Goal: Check status

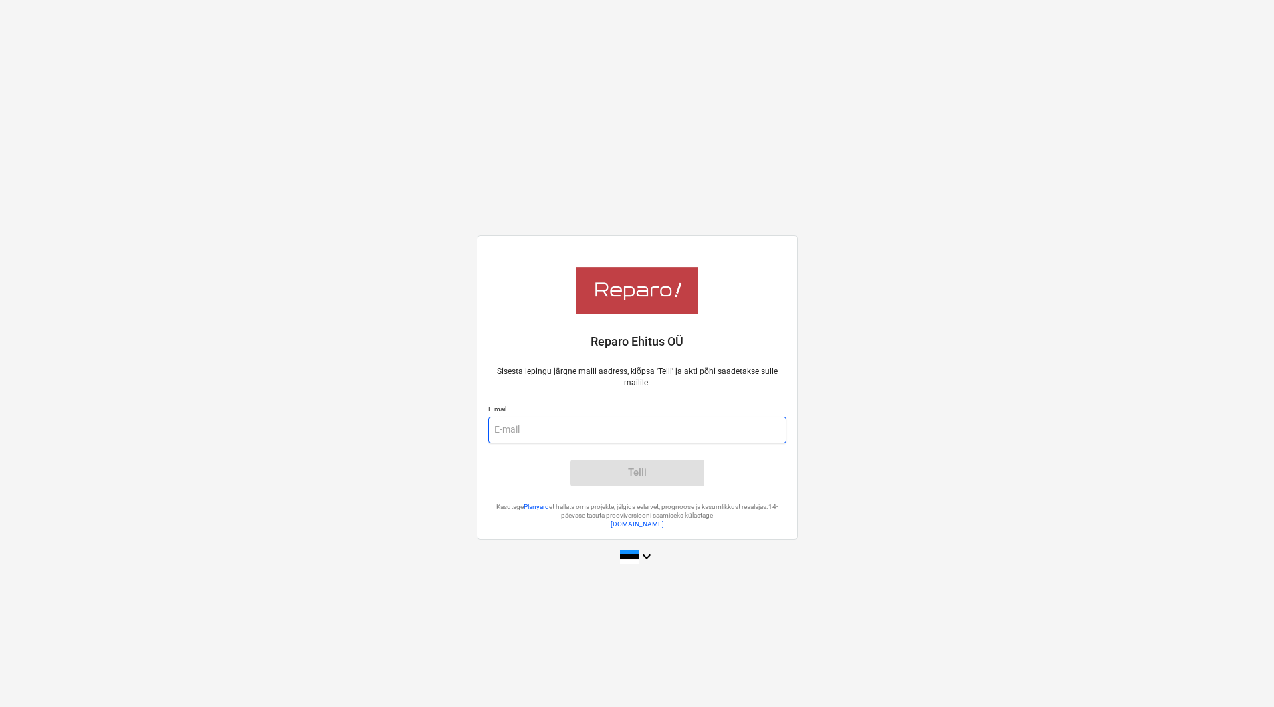
click at [564, 419] on input "email" at bounding box center [637, 430] width 298 height 27
type input "[PERSON_NAME][EMAIL_ADDRESS][DOMAIN_NAME]"
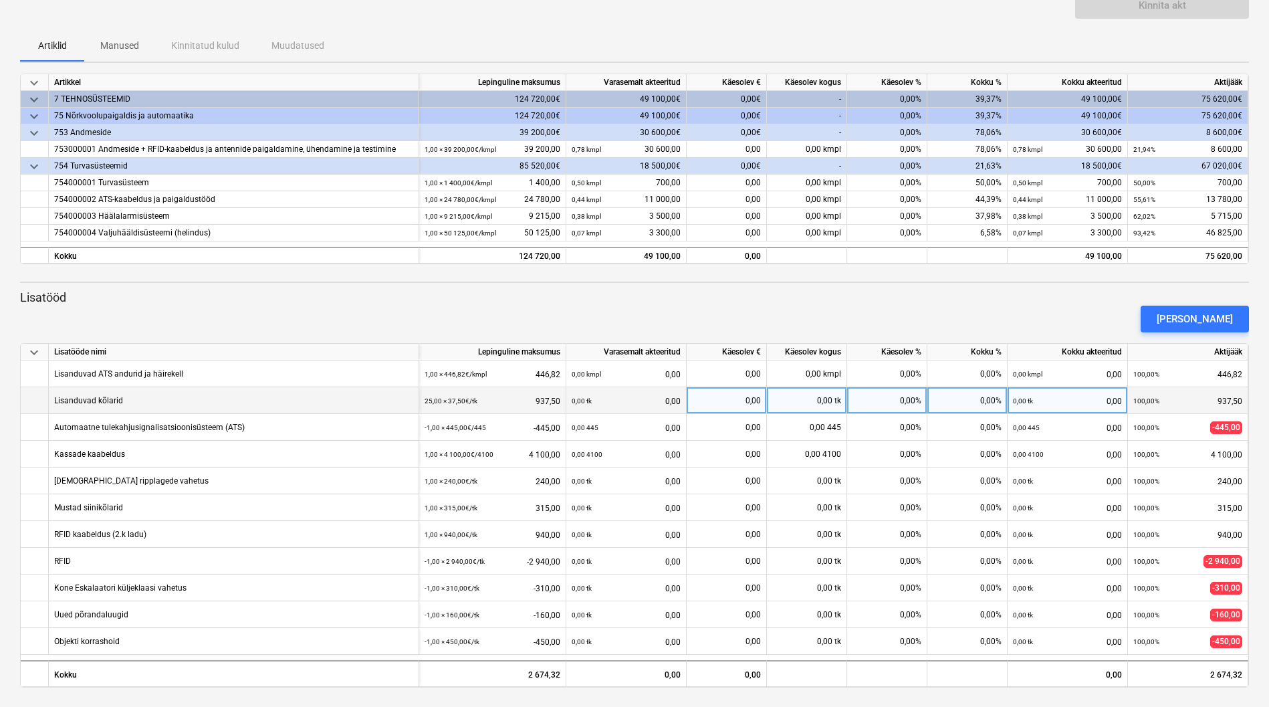
scroll to position [114, 0]
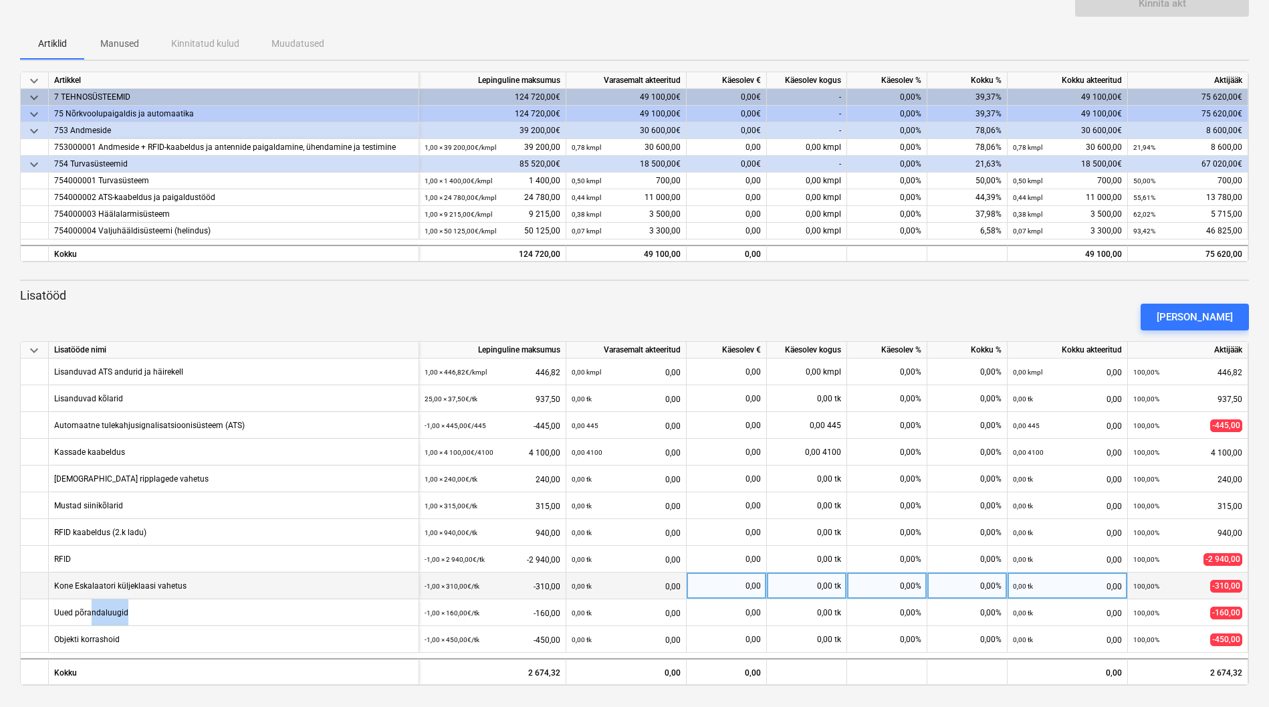
drag, startPoint x: 89, startPoint y: 612, endPoint x: 231, endPoint y: 598, distance: 142.4
click at [220, 596] on div "keyboard_arrow_down Lisatööde nimi Lepinguline maksumus Varasemalt akteeritud K…" at bounding box center [634, 513] width 1229 height 344
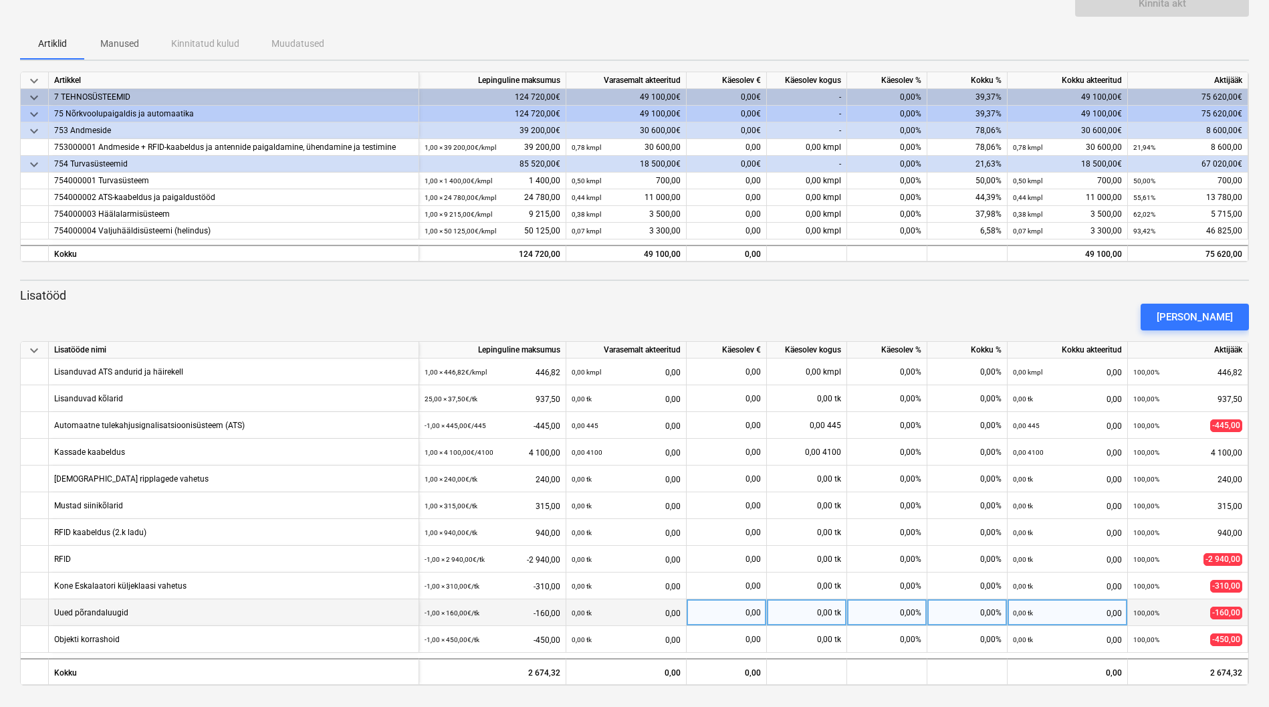
click at [130, 620] on div "Uued põrandaluugid" at bounding box center [234, 612] width 370 height 27
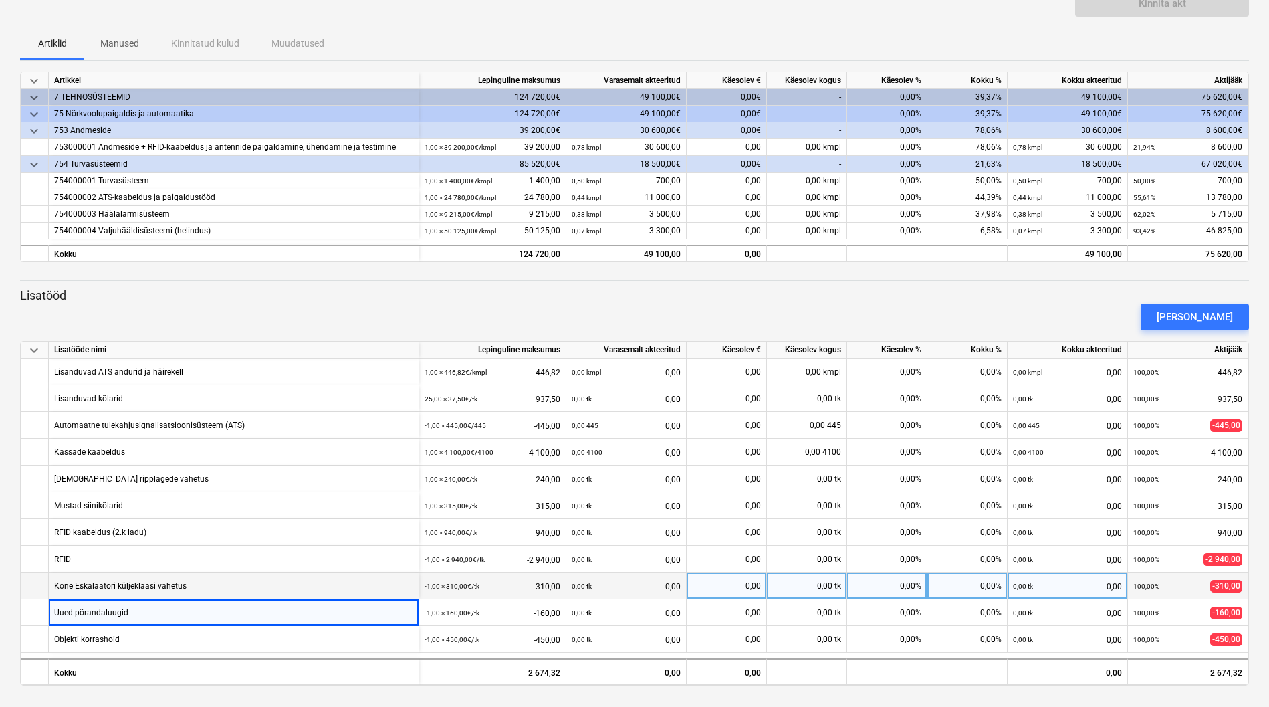
click at [185, 590] on div "Kone Eskalaatori küljeklaasi vahetus" at bounding box center [234, 585] width 370 height 27
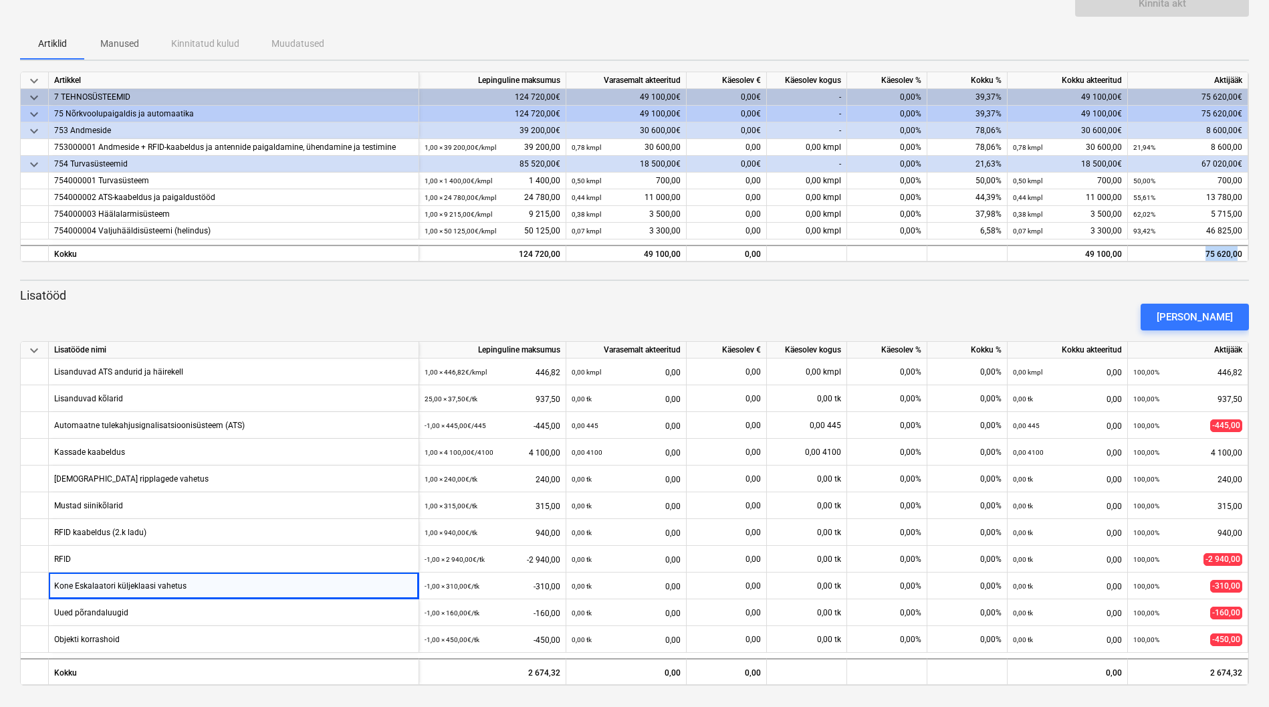
scroll to position [0, 5]
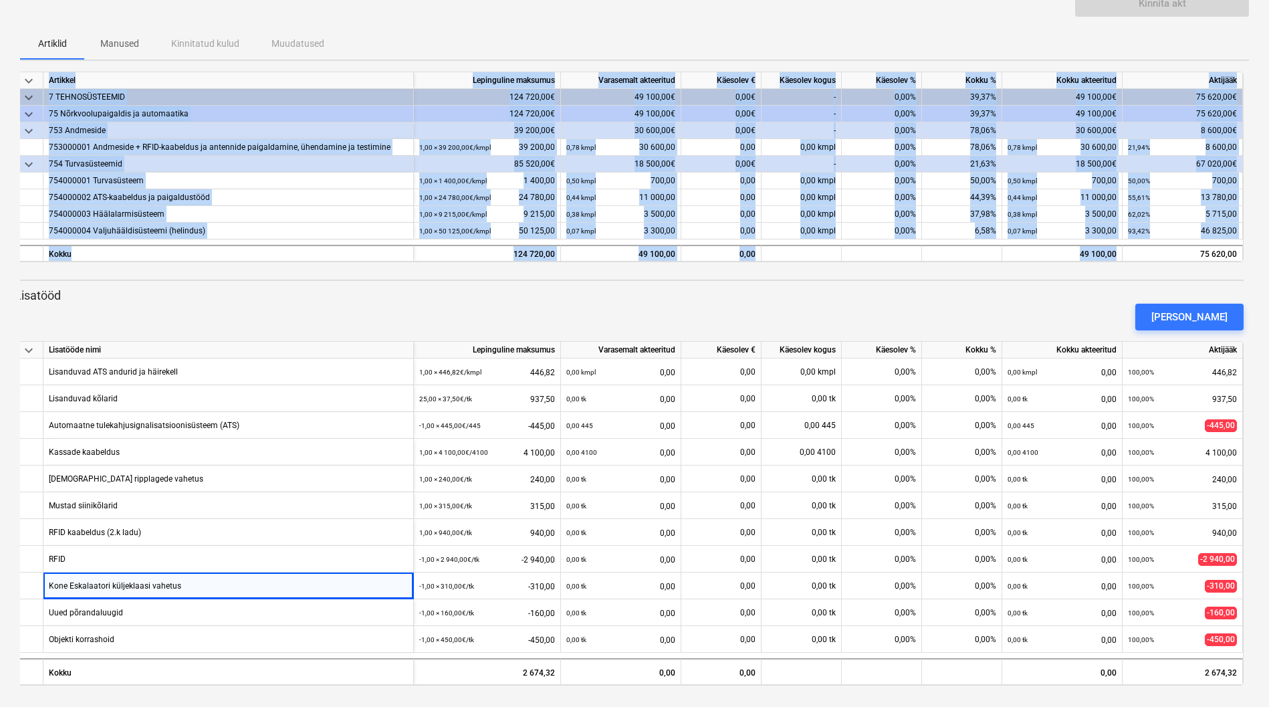
drag, startPoint x: 1195, startPoint y: 254, endPoint x: 1254, endPoint y: 253, distance: 58.8
click at [1254, 253] on div "keyboard_arrow_down Staatus Kinnitatud Ettevõte Lepingu nimi Konteeri kui Kuupä…" at bounding box center [634, 296] width 1269 height 821
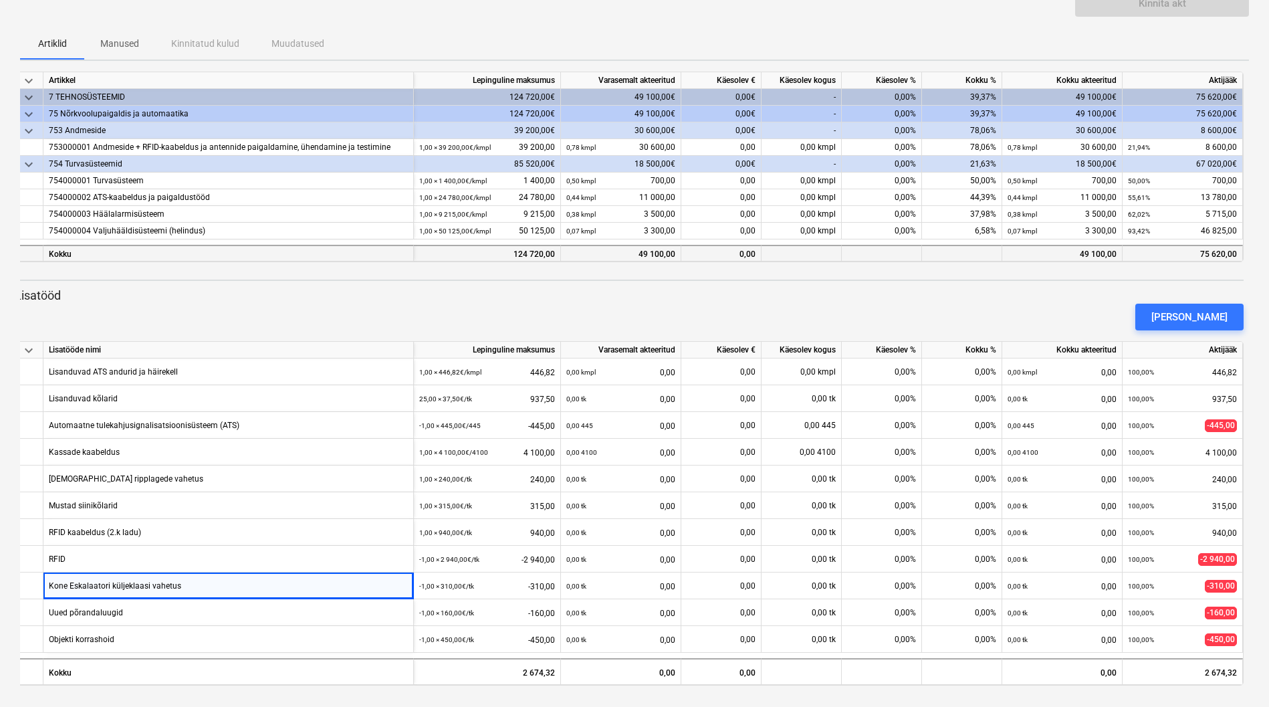
click at [1206, 261] on div "75 620,00" at bounding box center [1182, 254] width 109 height 17
click at [1148, 302] on div "Lisa lisatöö" at bounding box center [629, 316] width 1240 height 37
